Goal: Information Seeking & Learning: Learn about a topic

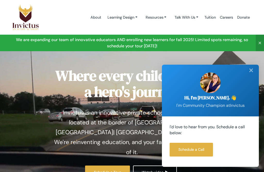
click at [254, 72] on div "✕" at bounding box center [251, 70] width 10 height 11
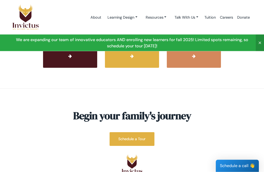
scroll to position [2119, 0]
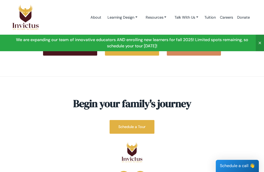
click at [213, 16] on link "Tuition" at bounding box center [210, 17] width 15 height 22
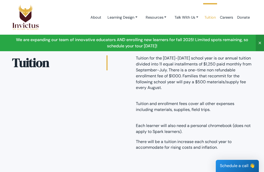
click at [123, 17] on link "Learning Design" at bounding box center [123, 18] width 38 height 10
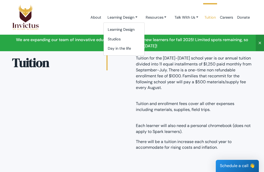
click at [142, 16] on link "Resources" at bounding box center [123, 18] width 38 height 10
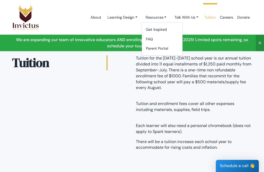
click at [142, 15] on link "Talk With Us" at bounding box center [123, 18] width 38 height 10
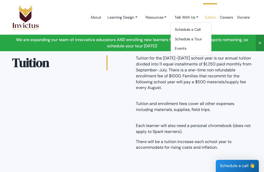
click at [142, 14] on link "Resources" at bounding box center [123, 18] width 38 height 10
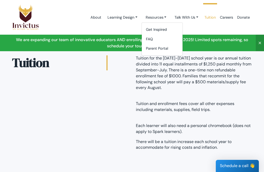
click at [152, 36] on link "FAQ" at bounding box center [162, 39] width 41 height 10
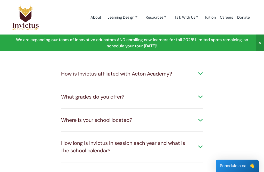
scroll to position [21, 0]
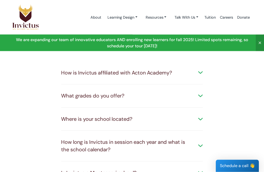
click at [200, 77] on div "How is Invictus affiliated with Acton Academy?" at bounding box center [132, 72] width 142 height 7
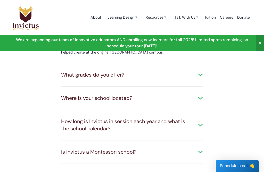
scroll to position [69, 0]
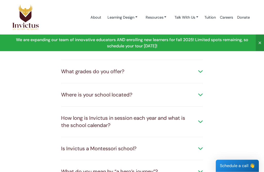
click at [197, 75] on div "What grades do you offer?" at bounding box center [132, 71] width 142 height 7
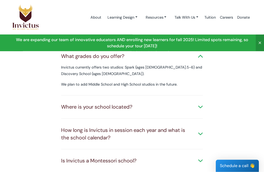
click at [201, 111] on div "Where is your school located?" at bounding box center [132, 106] width 142 height 7
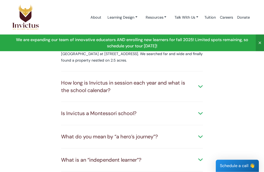
scroll to position [155, 0]
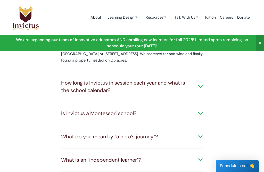
click at [181, 94] on div "How long is Invictus in session each year and what is the school calendar?" at bounding box center [132, 86] width 142 height 15
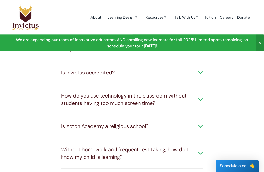
scroll to position [428, 0]
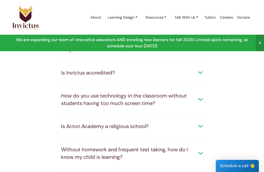
click at [142, 19] on link "Resources" at bounding box center [123, 18] width 38 height 10
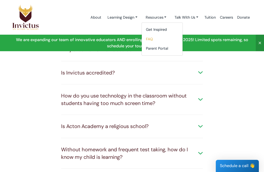
click at [128, 15] on link "Learning Design" at bounding box center [123, 18] width 38 height 10
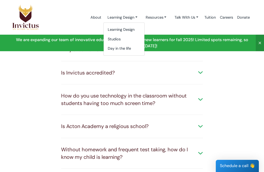
click at [124, 46] on link "Day in the life" at bounding box center [124, 49] width 41 height 10
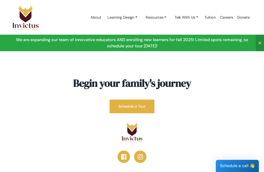
scroll to position [677, 0]
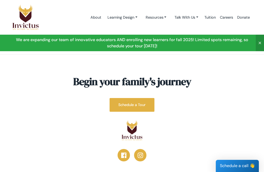
click at [93, 16] on link "About" at bounding box center [96, 17] width 15 height 22
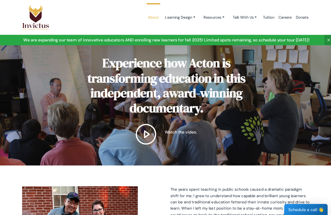
click at [198, 17] on link "Resources" at bounding box center [179, 18] width 38 height 10
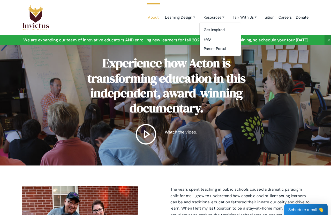
click at [213, 38] on link "FAQ" at bounding box center [218, 39] width 41 height 10
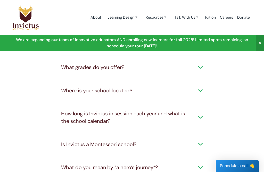
scroll to position [50, 0]
click at [125, 94] on div "Where is your school located?" at bounding box center [132, 90] width 142 height 7
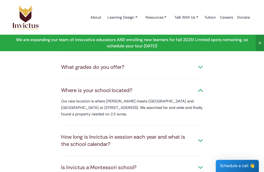
click at [231, 13] on link "Careers" at bounding box center [226, 17] width 17 height 22
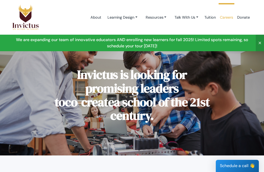
click at [142, 15] on link "Resources" at bounding box center [123, 18] width 38 height 10
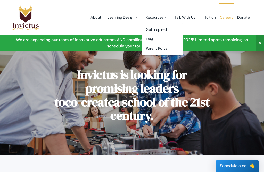
click at [121, 16] on link "Learning Design" at bounding box center [123, 18] width 38 height 10
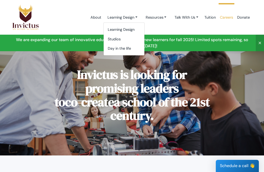
click at [127, 29] on link "Learning Design" at bounding box center [124, 30] width 41 height 10
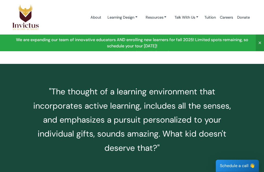
scroll to position [685, 0]
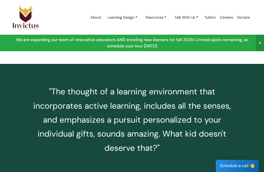
click at [212, 16] on link "Tuition" at bounding box center [210, 17] width 15 height 22
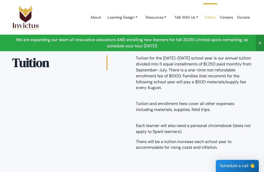
click at [258, 104] on section "Tuition Tuition for the 2023-2024 school year is our annual tuition divided int…" at bounding box center [132, 105] width 264 height 140
click at [142, 15] on link "Resources" at bounding box center [123, 18] width 38 height 10
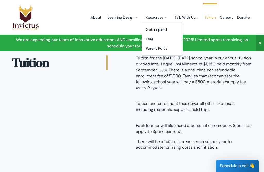
click at [153, 38] on link "FAQ" at bounding box center [162, 39] width 41 height 10
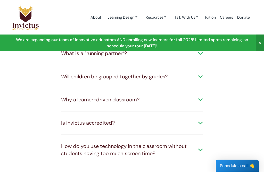
scroll to position [264, 0]
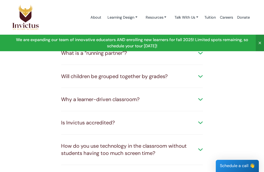
click at [197, 80] on div "Will children be grouped together by grades?" at bounding box center [132, 76] width 142 height 7
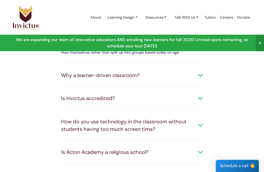
scroll to position [305, 0]
